Goal: Task Accomplishment & Management: Use online tool/utility

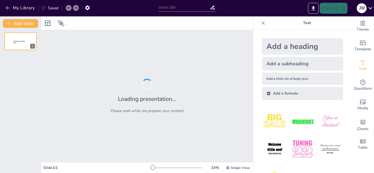
type input "Estrategia de Construcción de Comunidad para Sanguchería La Lucha"
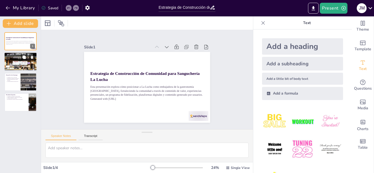
click at [21, 63] on div at bounding box center [21, 62] width 40 height 19
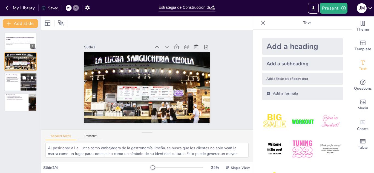
click at [16, 83] on div at bounding box center [20, 82] width 33 height 19
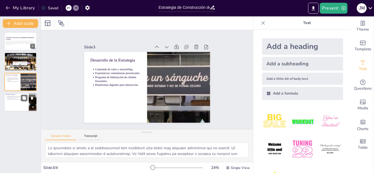
click at [20, 96] on p "Crecimiento de seguidores en redes sociales." at bounding box center [17, 96] width 20 height 1
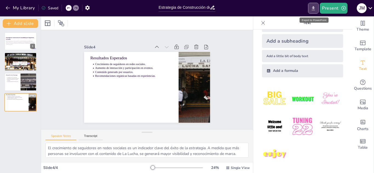
click at [311, 9] on button "Export to PowerPoint" at bounding box center [313, 8] width 11 height 11
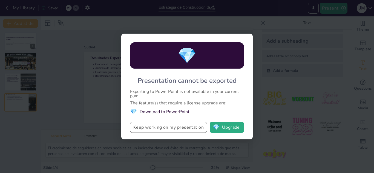
click at [173, 129] on button "Keep working on my presentation" at bounding box center [168, 127] width 77 height 11
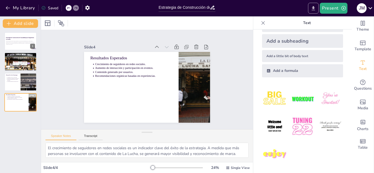
click at [310, 9] on button "Export to PowerPoint" at bounding box center [313, 8] width 11 height 11
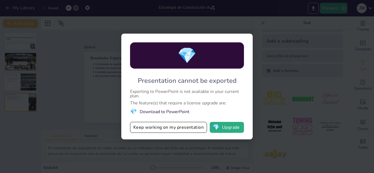
click at [82, 83] on div "💎 Presentation cannot be exported Exporting to PowerPoint is not available in y…" at bounding box center [187, 86] width 374 height 173
drag, startPoint x: 52, startPoint y: 71, endPoint x: 97, endPoint y: 89, distance: 49.2
click at [52, 70] on div "💎 Presentation cannot be exported Exporting to PowerPoint is not available in y…" at bounding box center [187, 86] width 374 height 173
click at [173, 129] on button "Keep working on my presentation" at bounding box center [168, 127] width 77 height 11
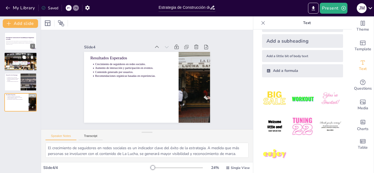
click at [26, 61] on div at bounding box center [21, 62] width 40 height 19
type textarea "Al posicionar a La Lucha como embajadora de la gastronomía limeña, se busca que…"
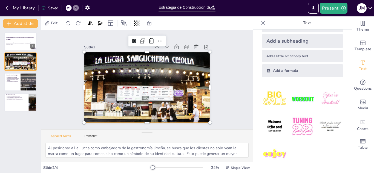
click at [186, 85] on div at bounding box center [142, 86] width 164 height 146
click at [156, 97] on div at bounding box center [140, 82] width 126 height 167
click at [182, 110] on div at bounding box center [139, 81] width 86 height 158
